Goal: Find specific page/section: Find specific page/section

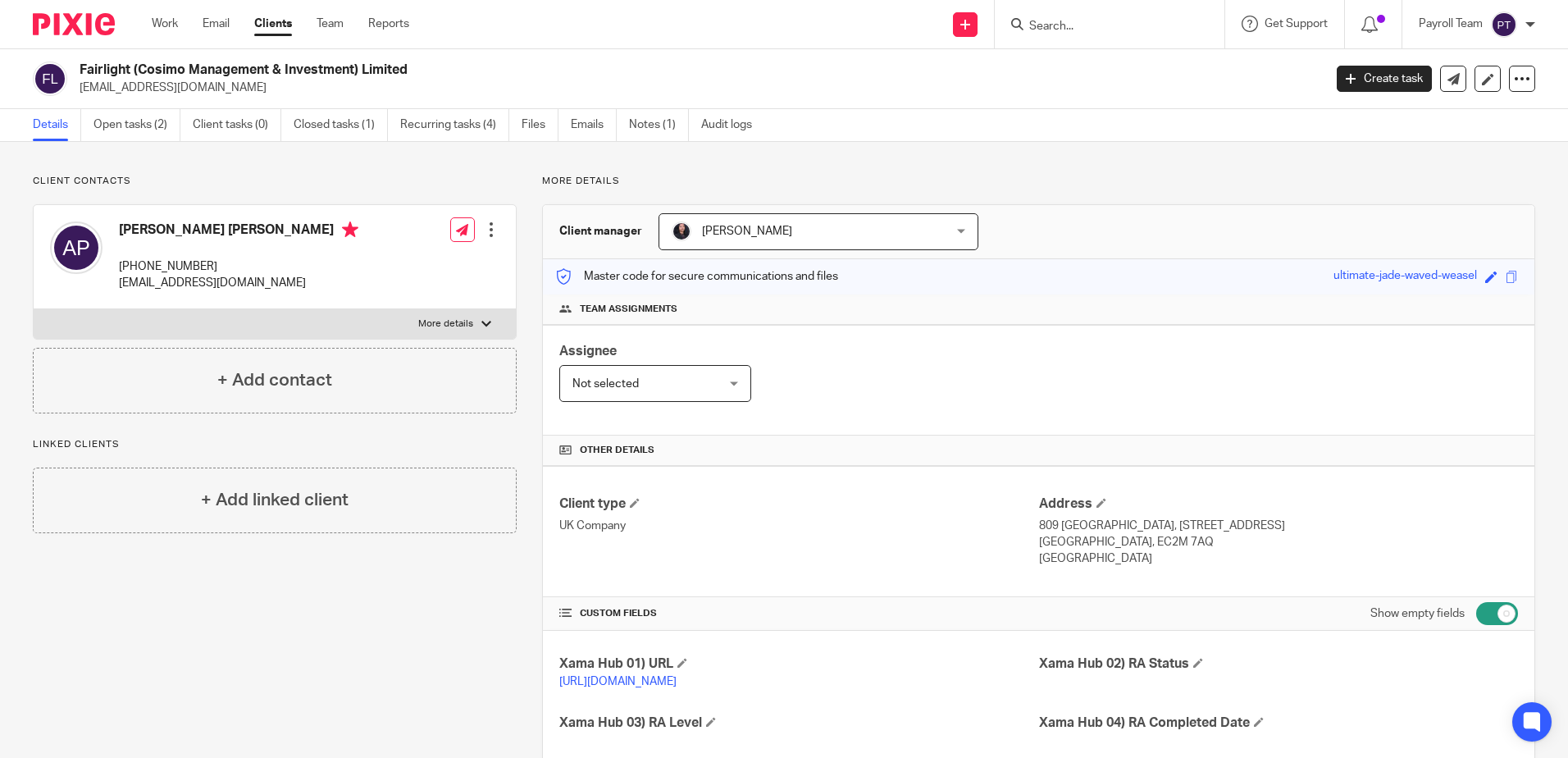
click at [1087, 33] on input "Search" at bounding box center [1102, 27] width 148 height 15
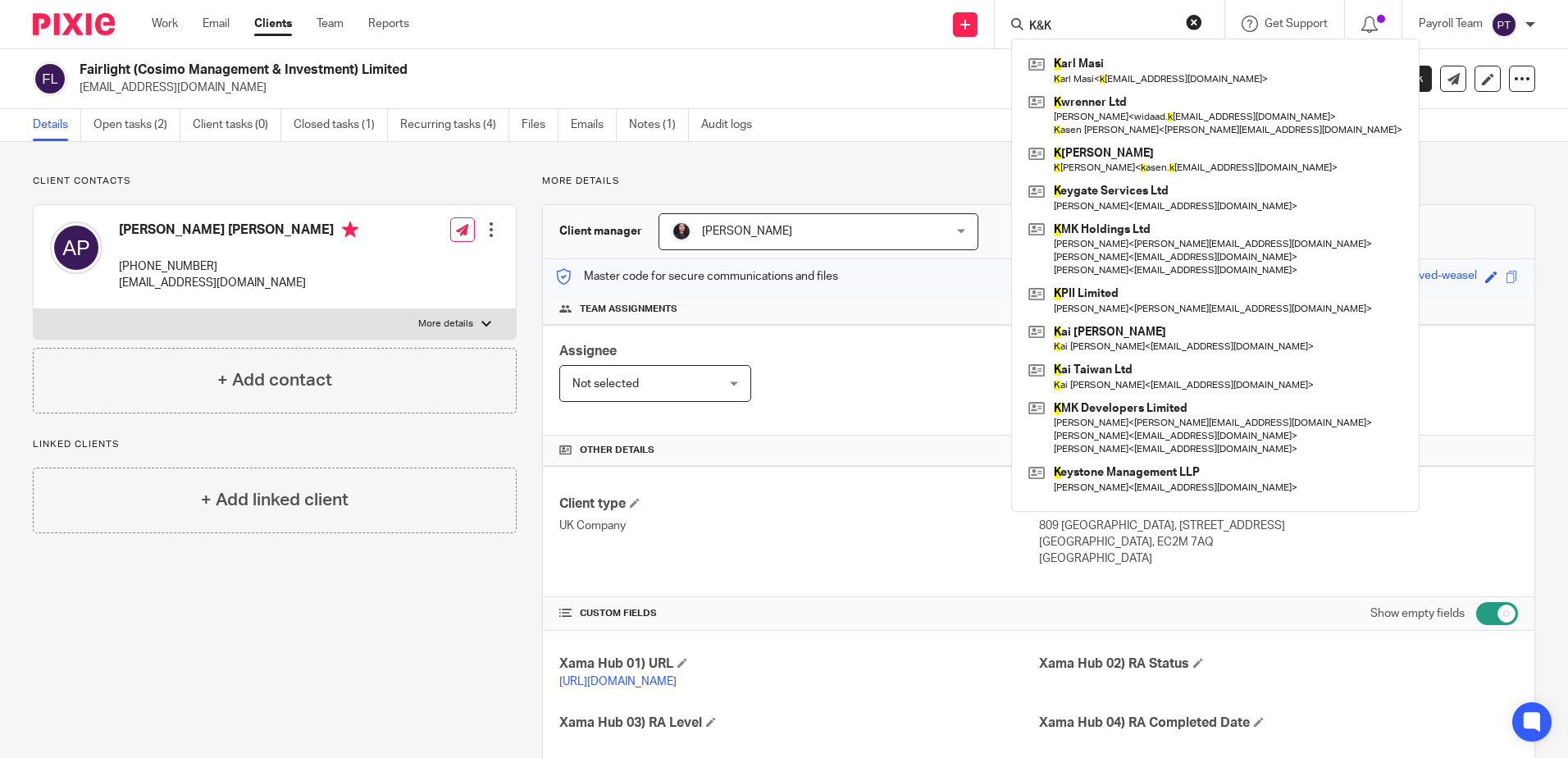
click at [1035, 22] on input "K&K" at bounding box center [1102, 27] width 148 height 15
click at [1109, 36] on div "K &K K arl Masi K arl Masi < k arl.masi@nortonrosefulbright.com > K wrenner Ltd…" at bounding box center [1109, 24] width 230 height 49
click at [1046, 22] on input "K &K" at bounding box center [1102, 27] width 148 height 15
click at [1082, 29] on input "K & K" at bounding box center [1102, 27] width 148 height 15
click button "submit" at bounding box center [0, 0] width 0 height 0
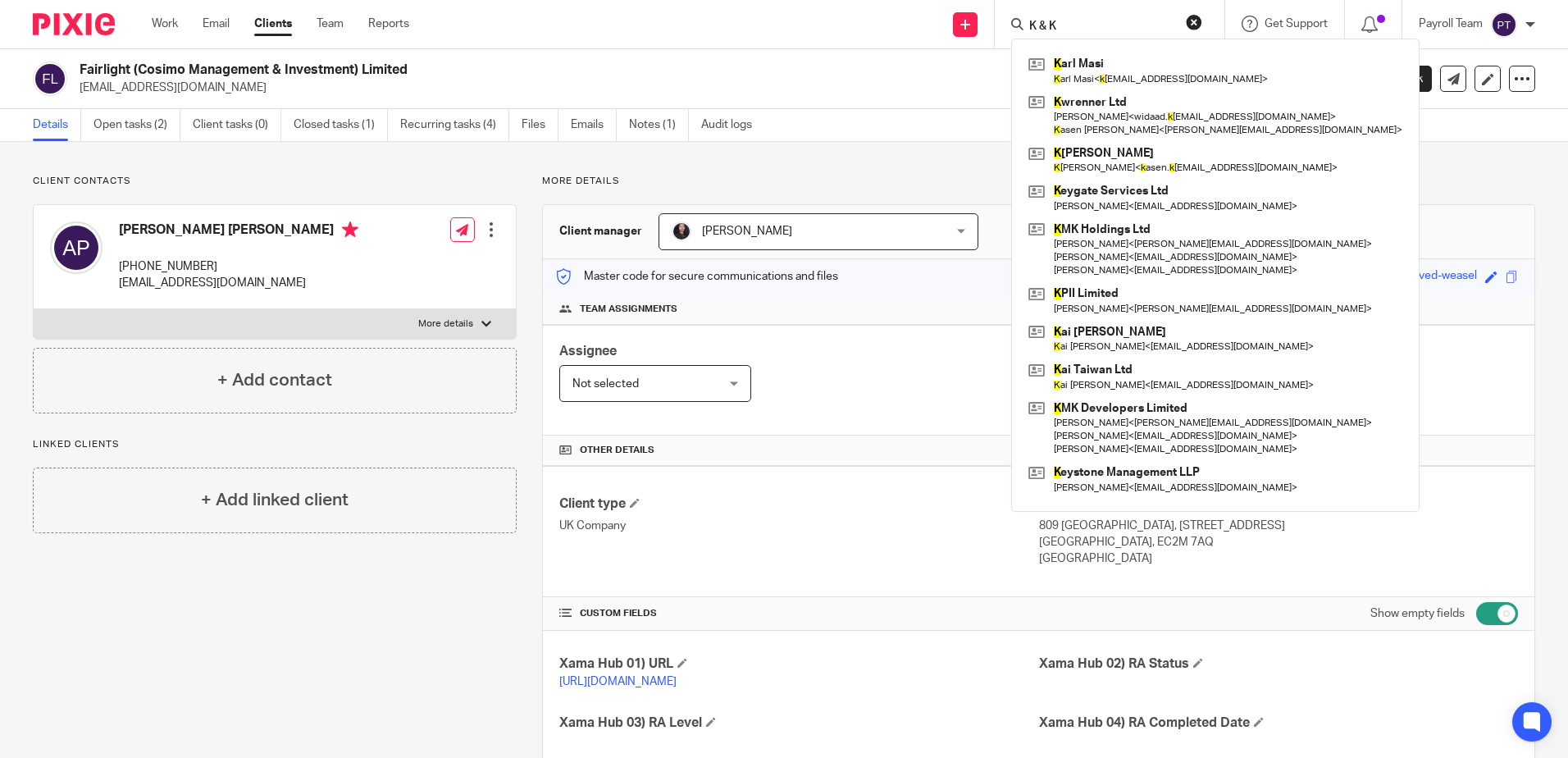
drag, startPoint x: 1074, startPoint y: 29, endPoint x: 994, endPoint y: 15, distance: 81.2
click at [995, 15] on div "K & K K arl Masi K arl Masi < k arl.masi@nortonrosefulbright.com > K wrenner Lt…" at bounding box center [1109, 24] width 230 height 49
paste input "&K Premier Limited"
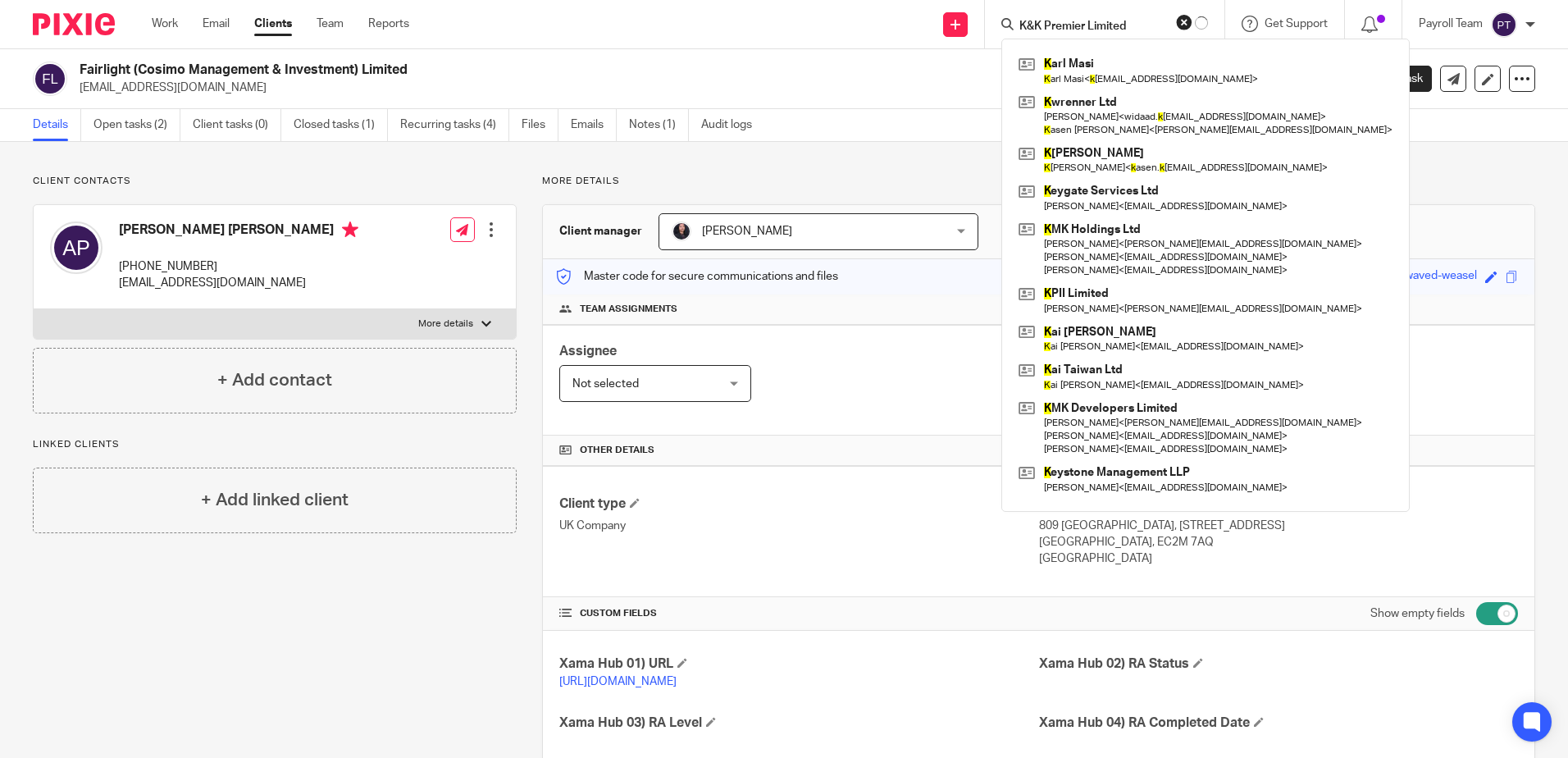
type input "K&K Premier Limited"
click button "submit" at bounding box center [0, 0] width 0 height 0
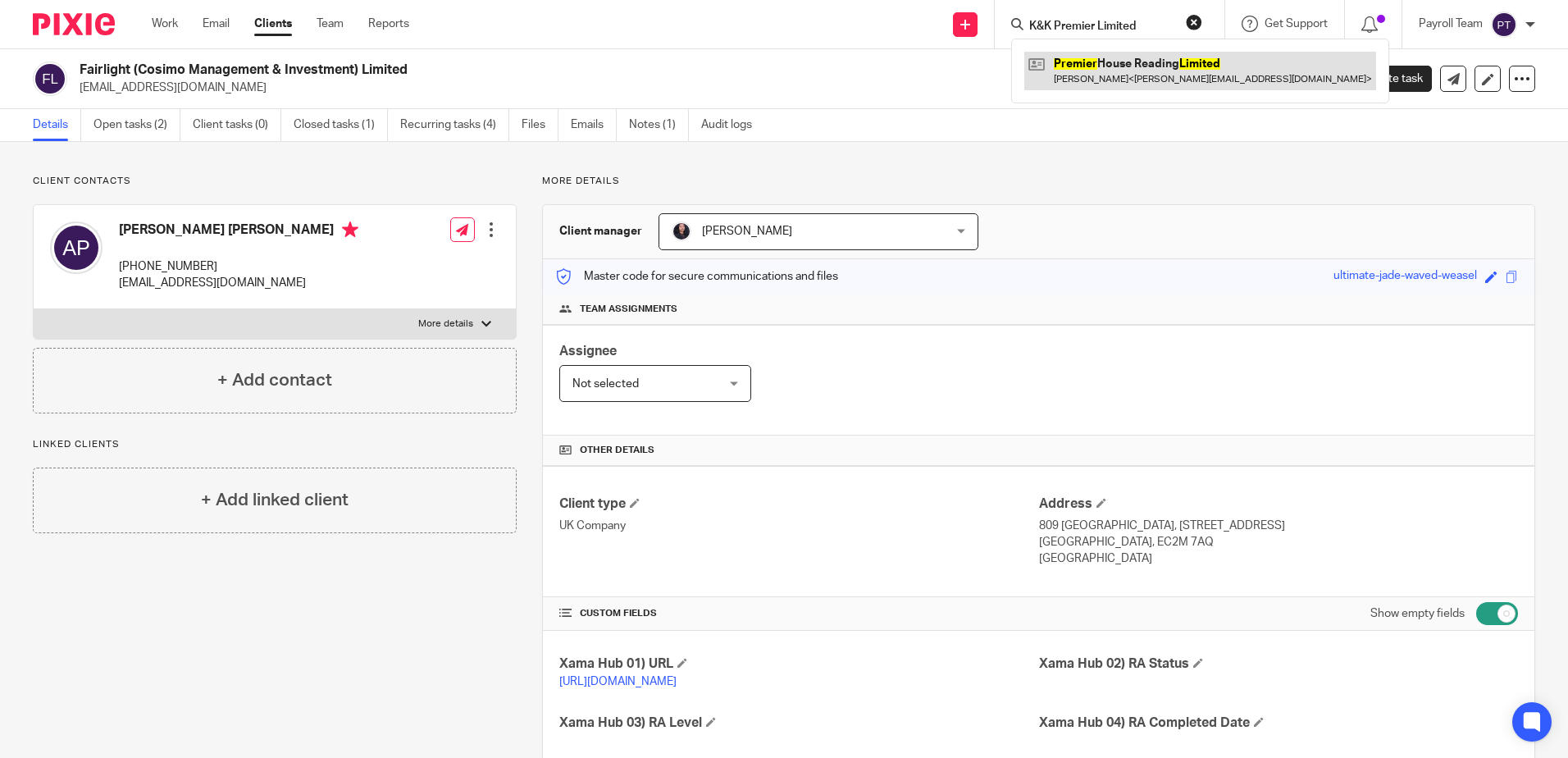
click at [1163, 64] on link at bounding box center [1200, 70] width 352 height 37
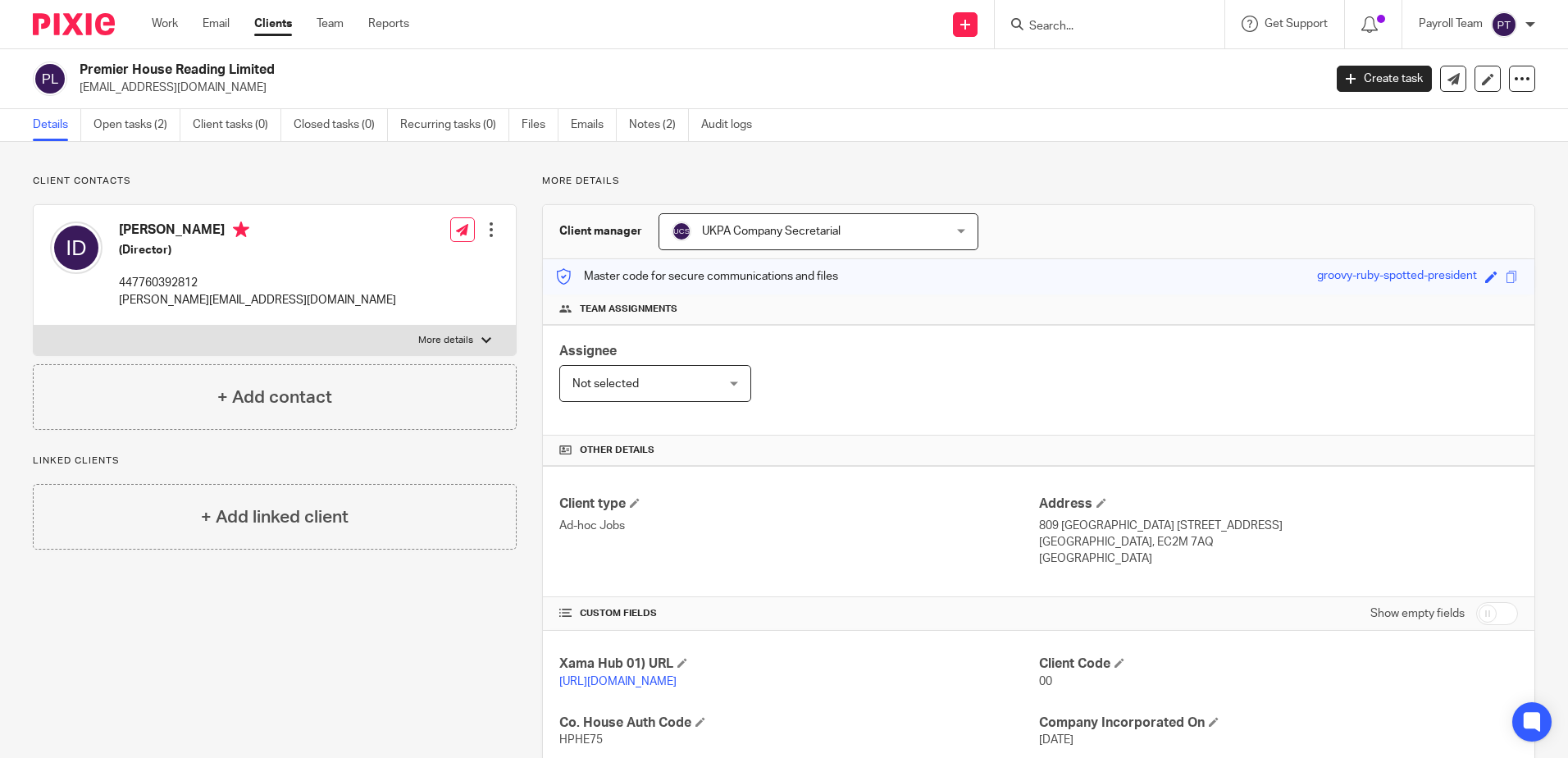
click at [1089, 30] on input "Search" at bounding box center [1102, 27] width 148 height 15
paste input "[PERSON_NAME]"
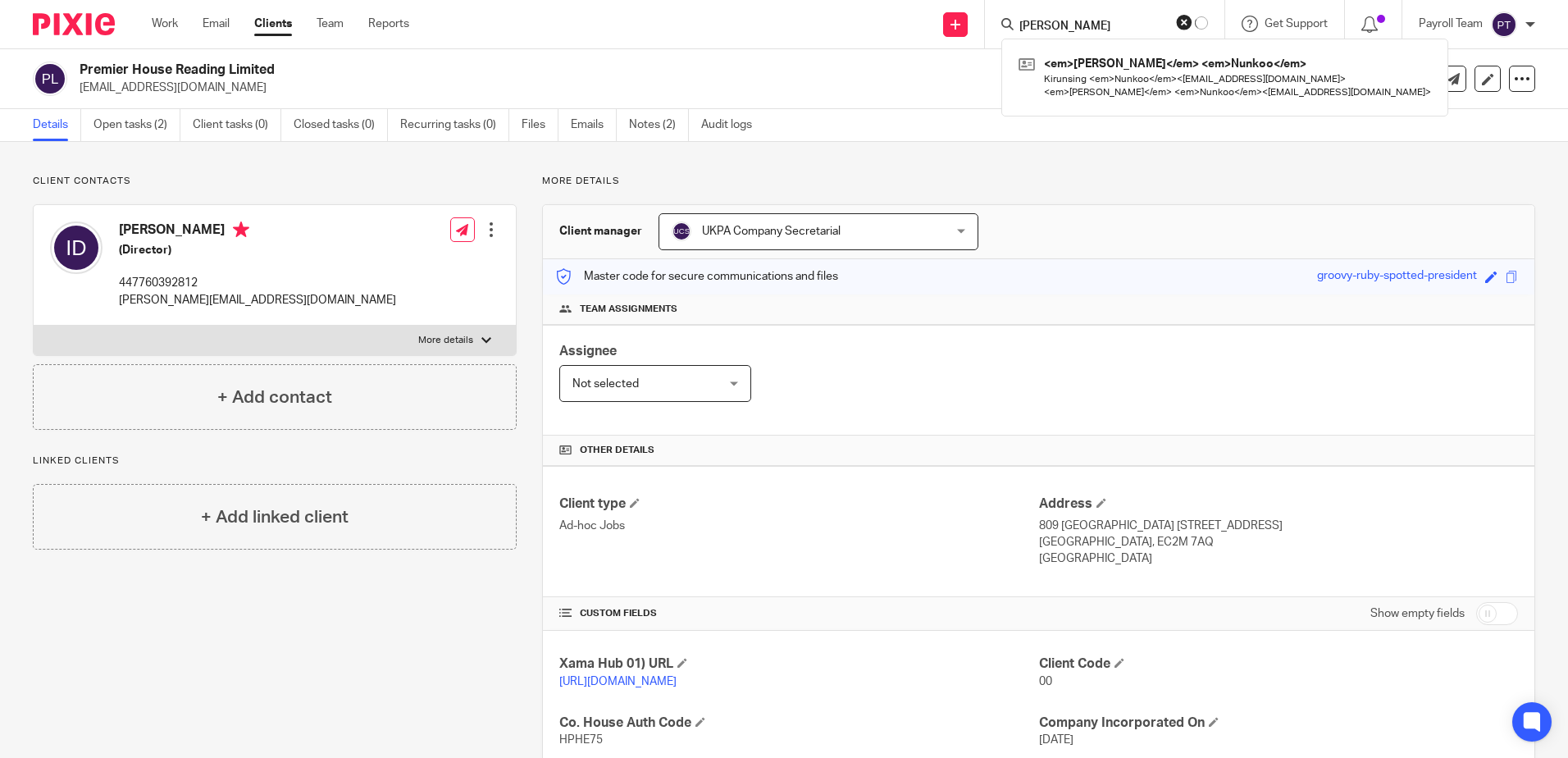
type input "[PERSON_NAME]"
click button "submit" at bounding box center [0, 0] width 0 height 0
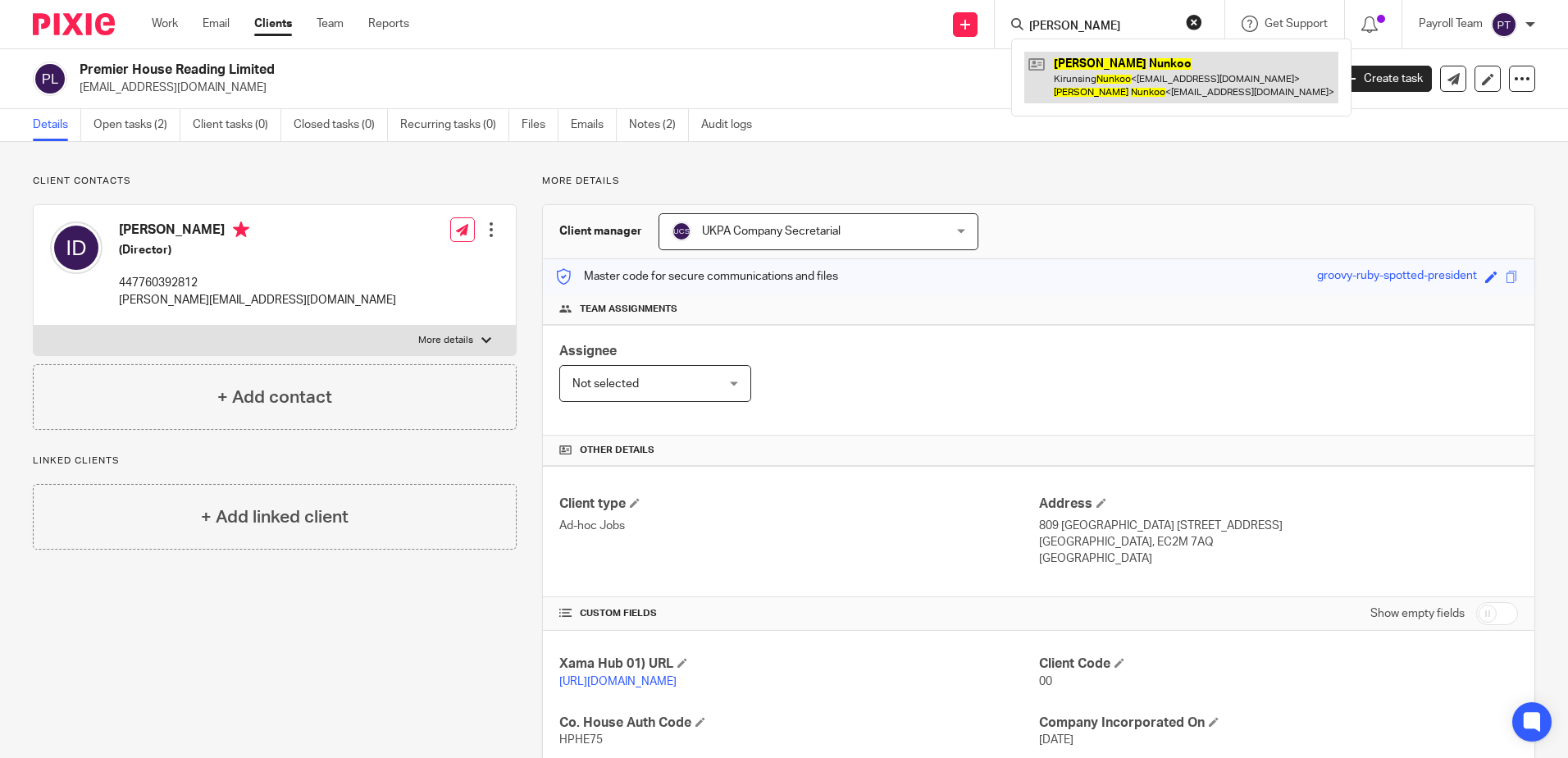
click at [1119, 84] on link at bounding box center [1181, 77] width 314 height 50
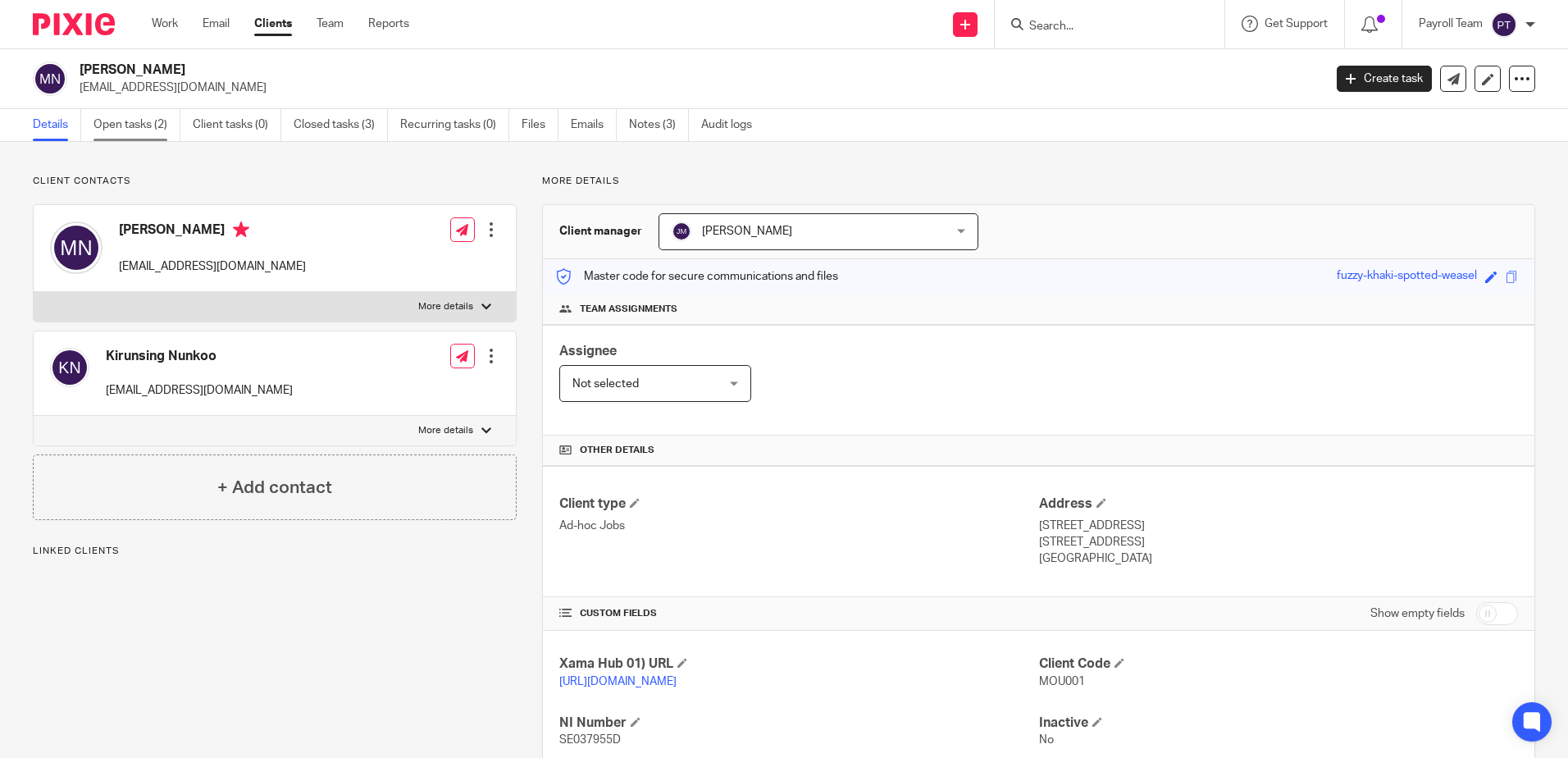
click at [127, 121] on link "Open tasks (2)" at bounding box center [137, 124] width 87 height 32
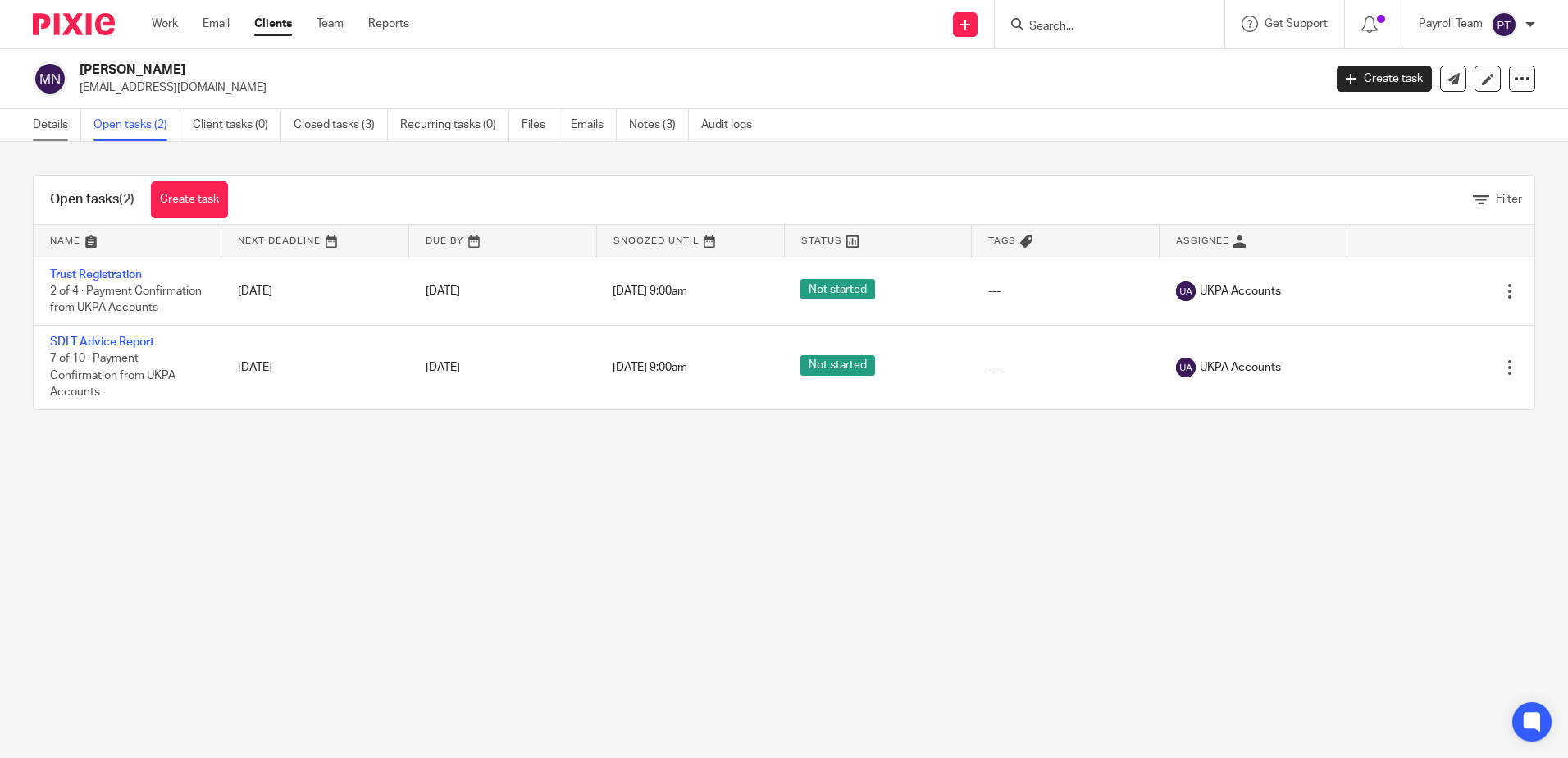
click at [37, 121] on link "Details" at bounding box center [57, 124] width 49 height 32
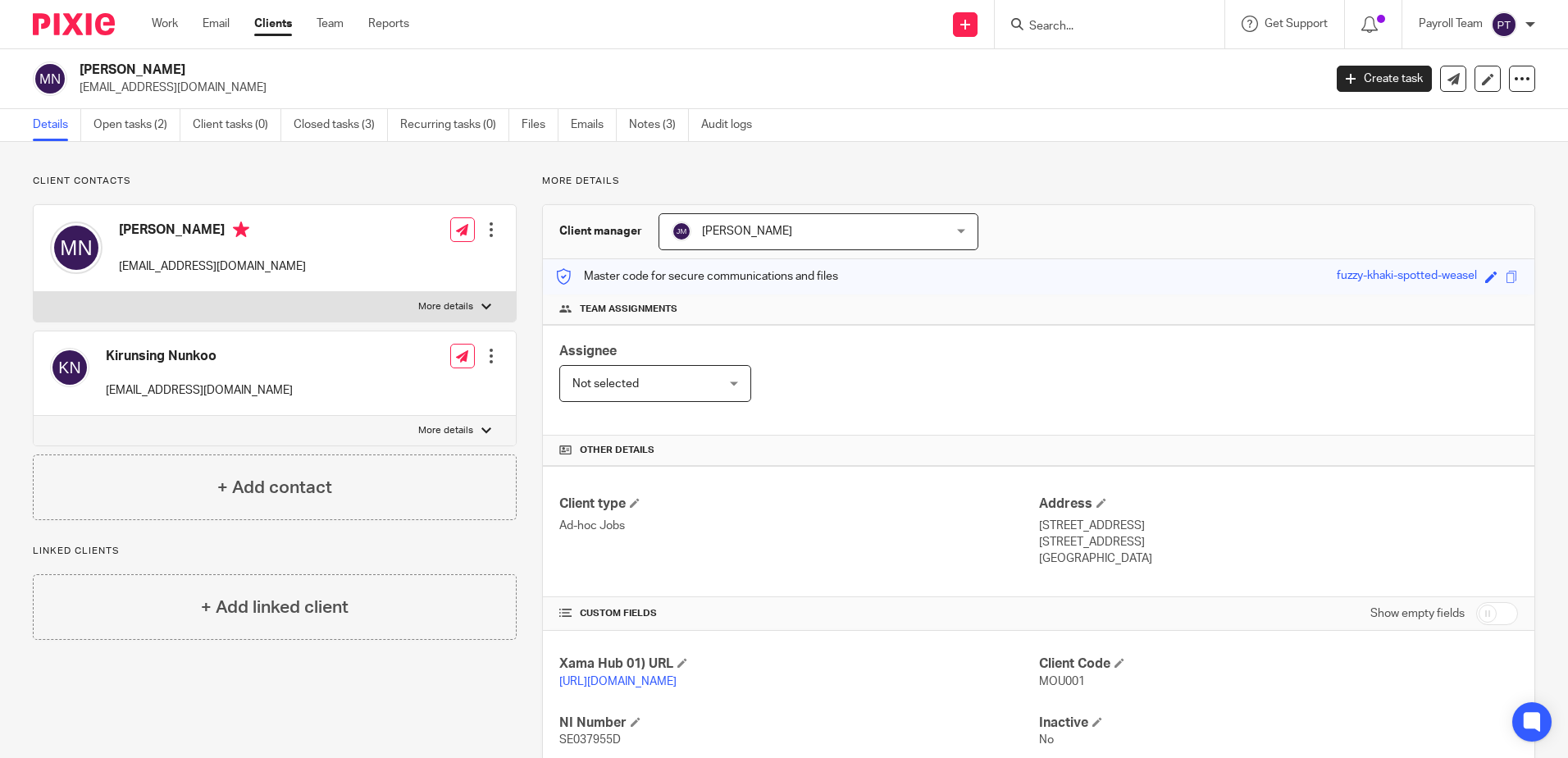
drag, startPoint x: 874, startPoint y: 736, endPoint x: 443, endPoint y: 544, distance: 471.8
click at [874, 732] on h4 "NI Number" at bounding box center [799, 723] width 479 height 17
drag, startPoint x: 205, startPoint y: 70, endPoint x: 77, endPoint y: 72, distance: 128.0
click at [77, 72] on div "Moushmi Nunkoo mjeetah@yahoo.co.uk" at bounding box center [673, 79] width 1279 height 35
copy h2 "[PERSON_NAME]"
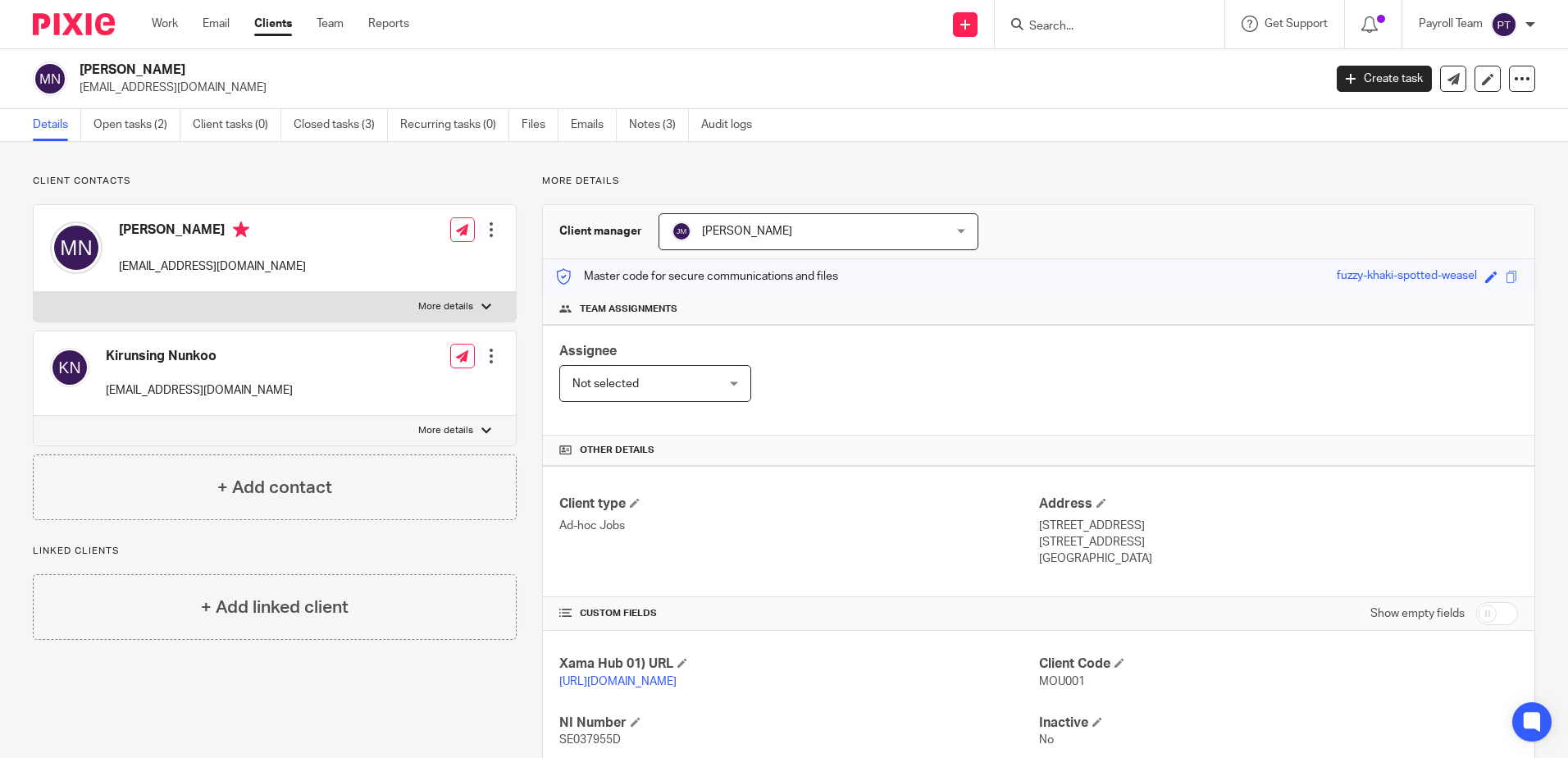
copy h2 "[PERSON_NAME]"
click at [308, 117] on link "Closed tasks (3)" at bounding box center [340, 124] width 94 height 32
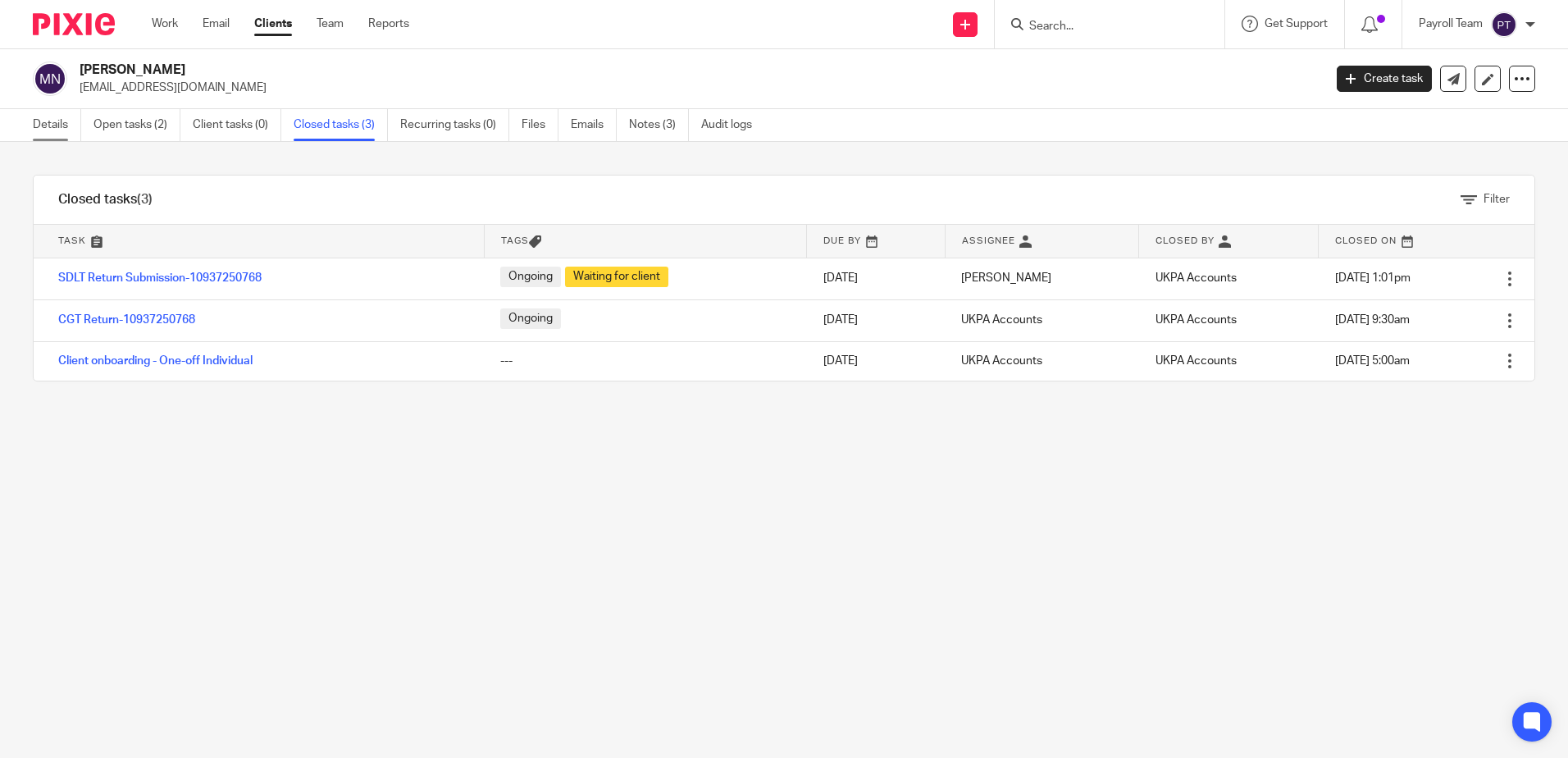
click at [64, 128] on link "Details" at bounding box center [57, 124] width 49 height 32
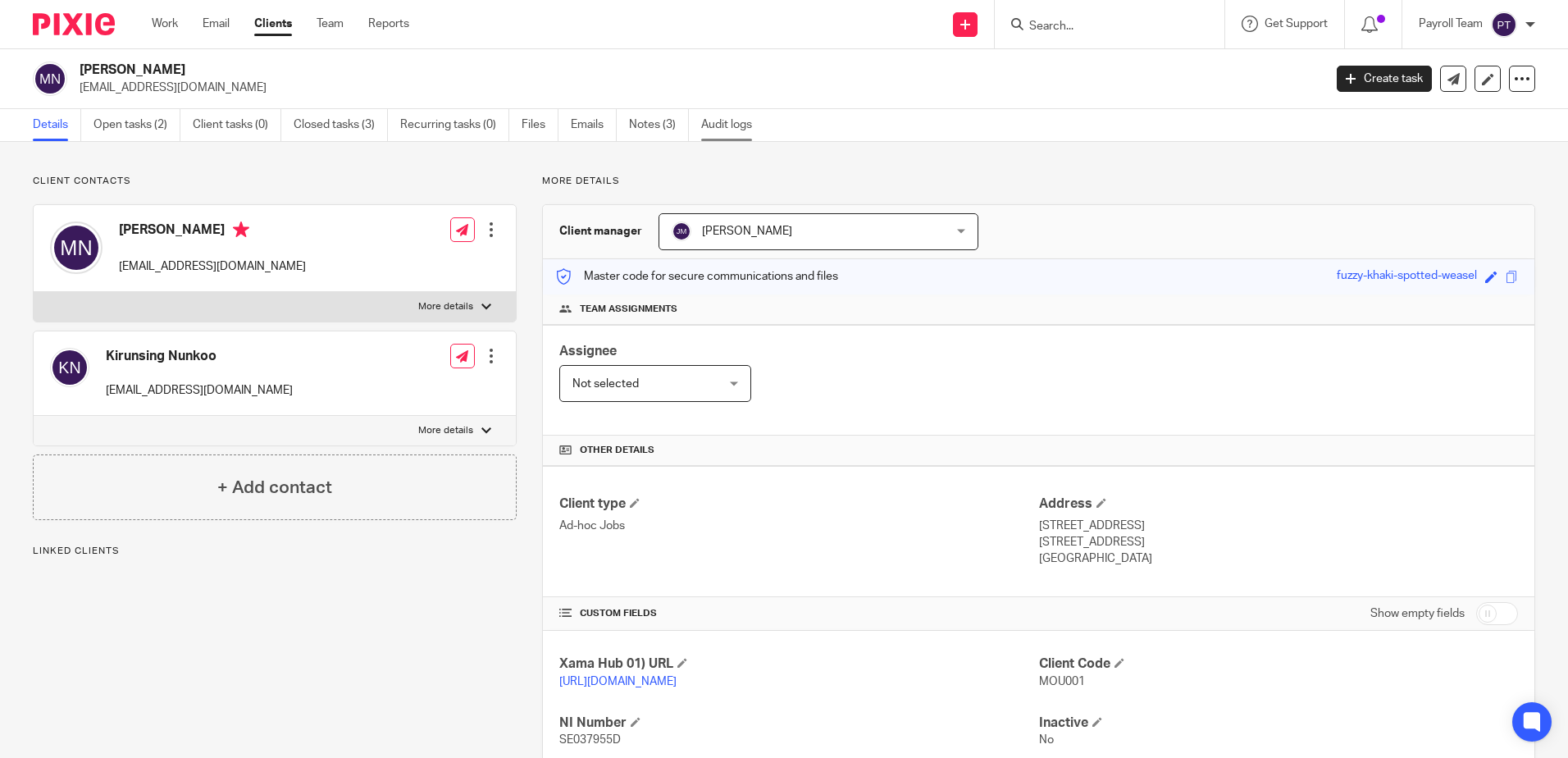
click at [747, 121] on link "Audit logs" at bounding box center [733, 124] width 64 height 32
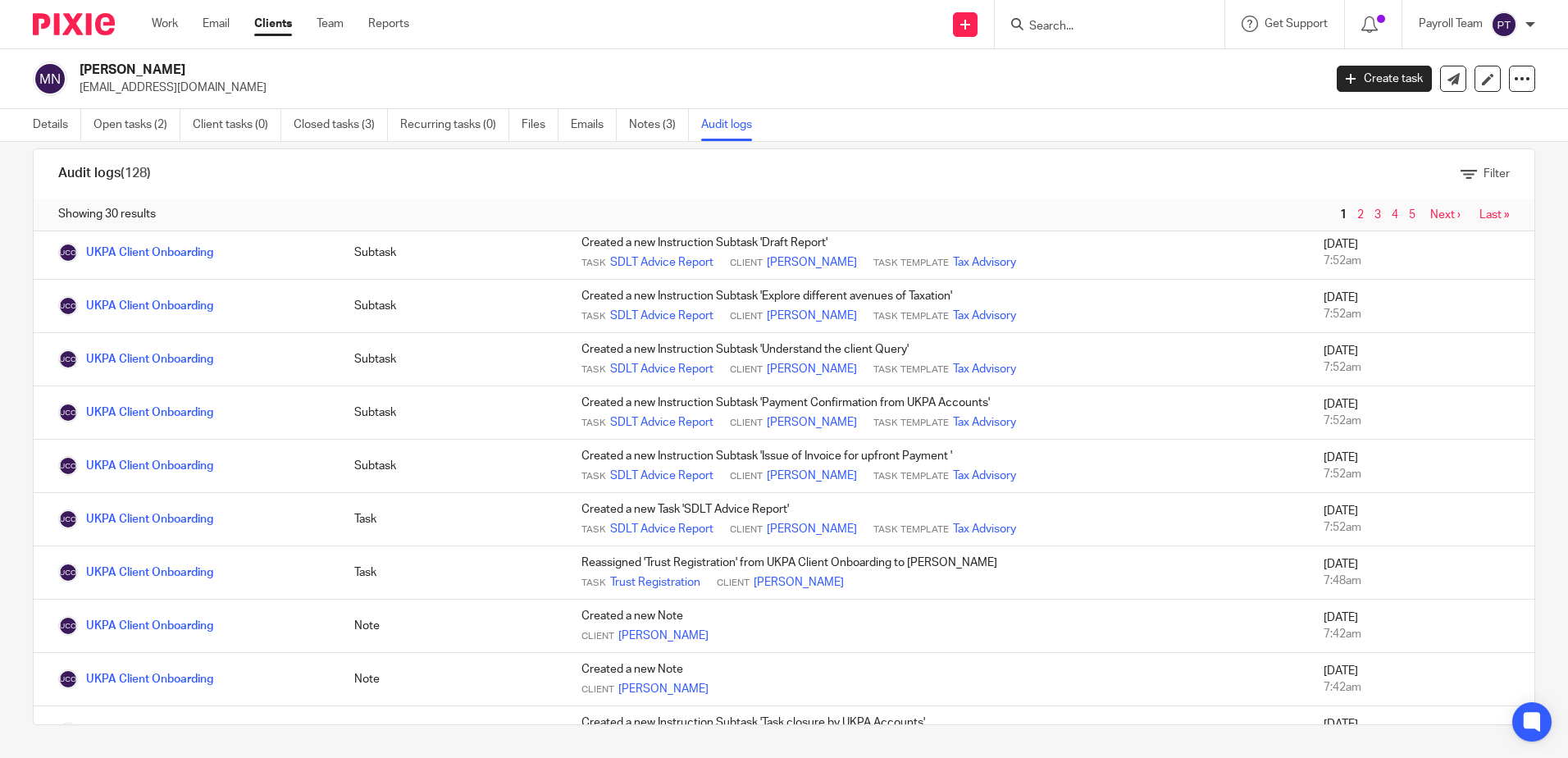
scroll to position [1156, 0]
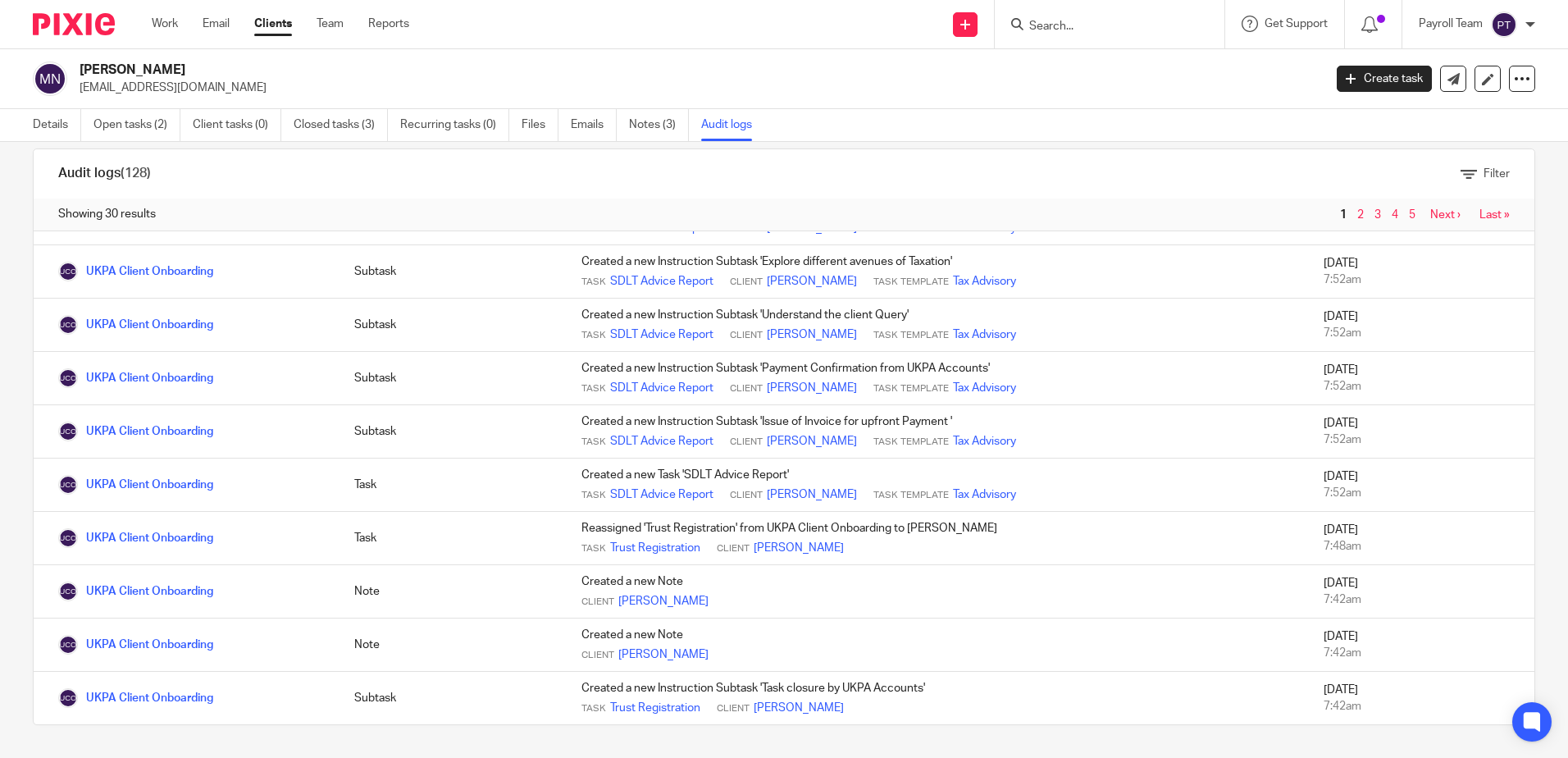
click at [1479, 218] on link "Last »" at bounding box center [1494, 214] width 30 height 11
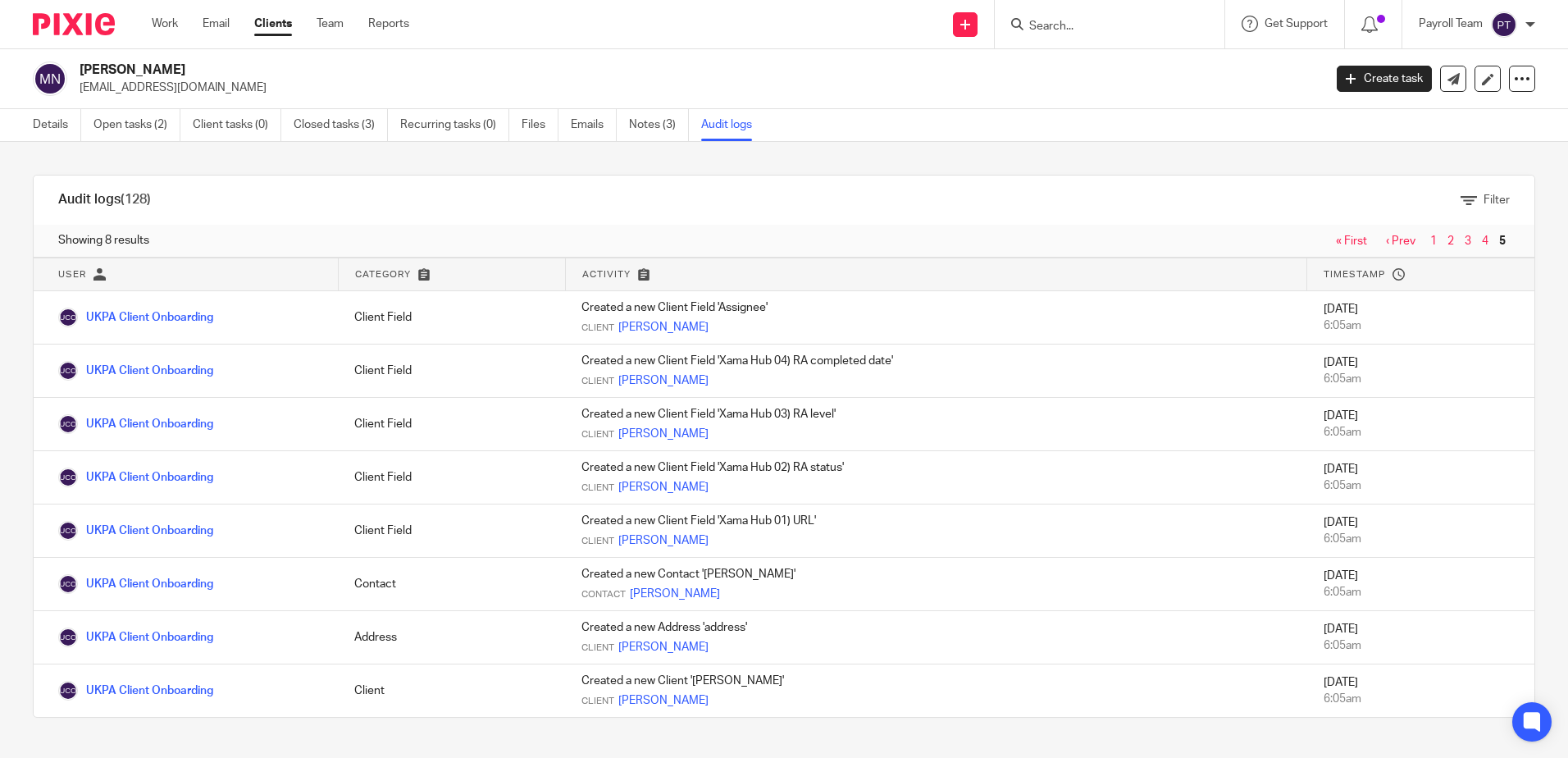
drag, startPoint x: 206, startPoint y: 72, endPoint x: 84, endPoint y: 72, distance: 122.0
click at [84, 72] on h2 "[PERSON_NAME]" at bounding box center [572, 70] width 986 height 17
